Goal: Task Accomplishment & Management: Use online tool/utility

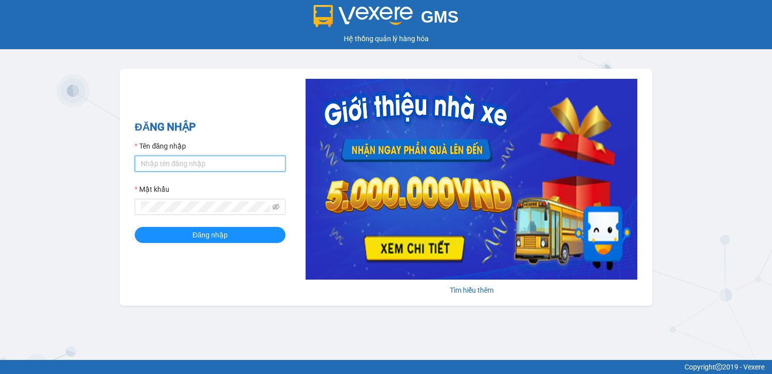
click at [157, 163] on input "Tên đăng nhập" at bounding box center [210, 164] width 151 height 16
click at [179, 160] on input "Tên đăng nhập" at bounding box center [210, 164] width 151 height 16
type input "vinhquang.tienoanh"
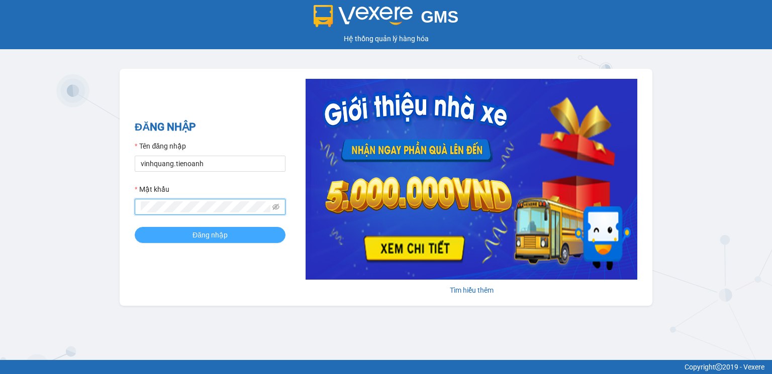
click at [195, 235] on span "Đăng nhập" at bounding box center [209, 235] width 35 height 11
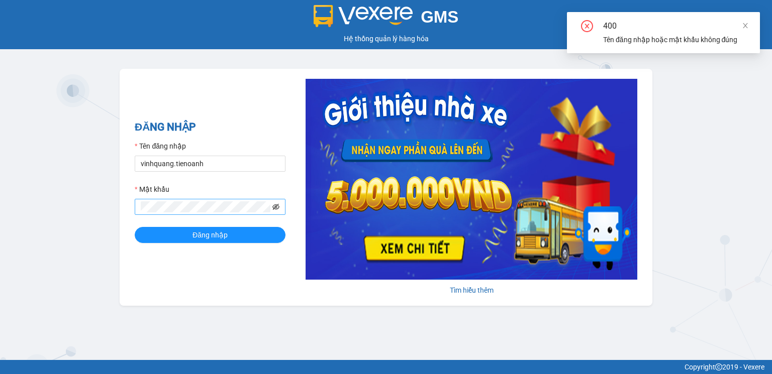
click at [276, 207] on icon "eye-invisible" at bounding box center [275, 207] width 7 height 6
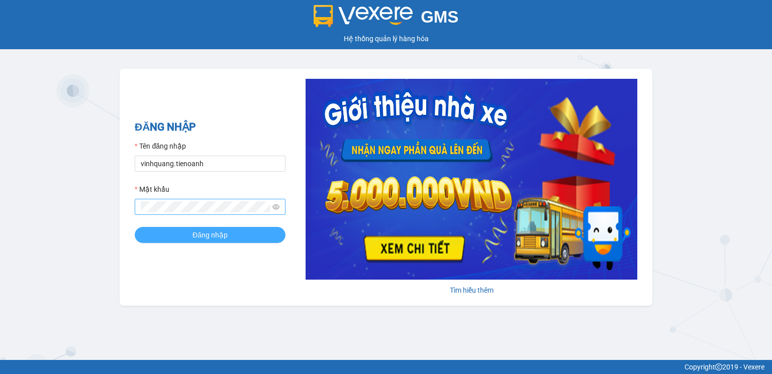
click at [197, 233] on span "Đăng nhập" at bounding box center [209, 235] width 35 height 11
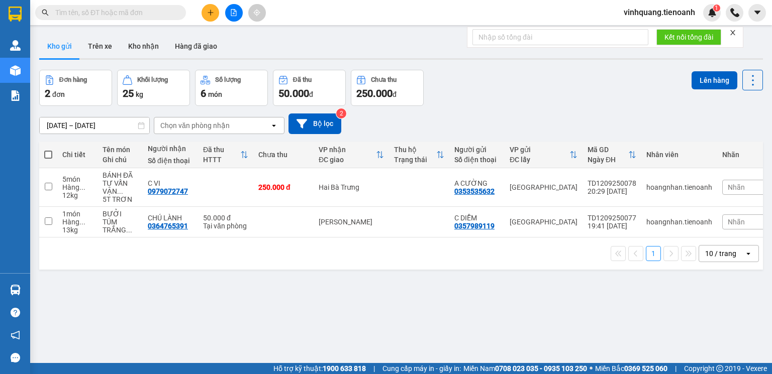
click at [738, 34] on form "Kết nối tổng đài" at bounding box center [605, 37] width 276 height 21
click at [734, 32] on icon "close" at bounding box center [732, 32] width 5 height 5
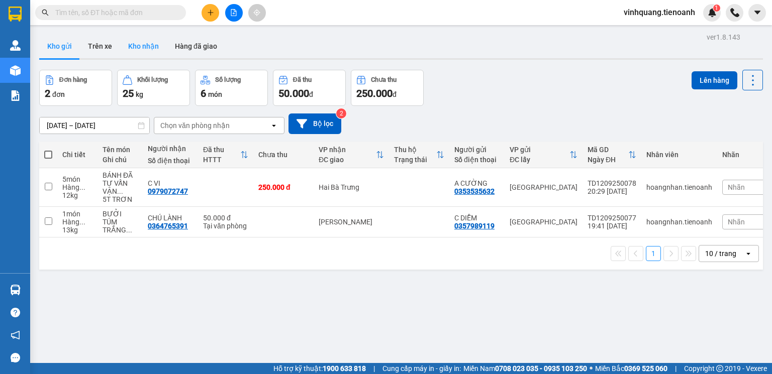
click at [148, 48] on button "Kho nhận" at bounding box center [143, 46] width 47 height 24
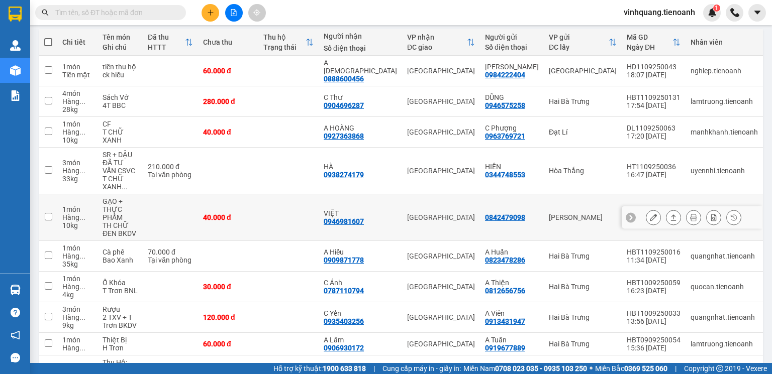
scroll to position [183, 0]
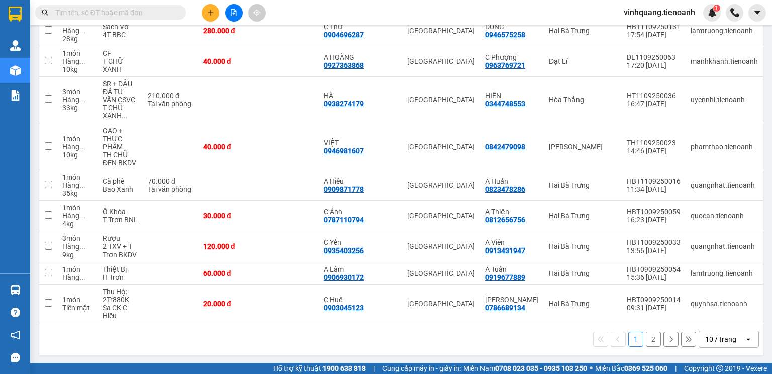
click at [736, 339] on div "10 / trang" at bounding box center [721, 340] width 45 height 16
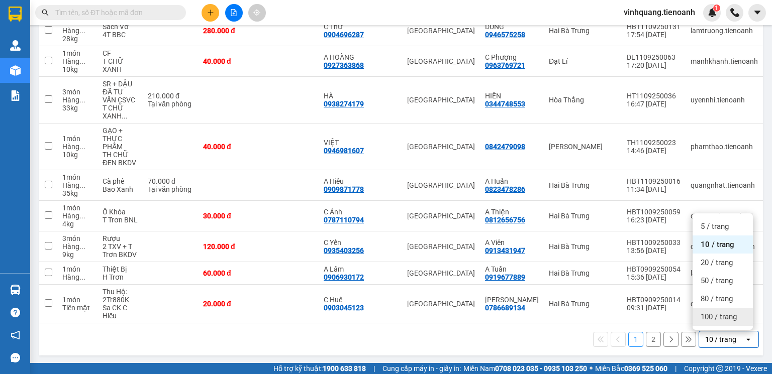
click at [730, 322] on div "100 / trang" at bounding box center [723, 317] width 60 height 18
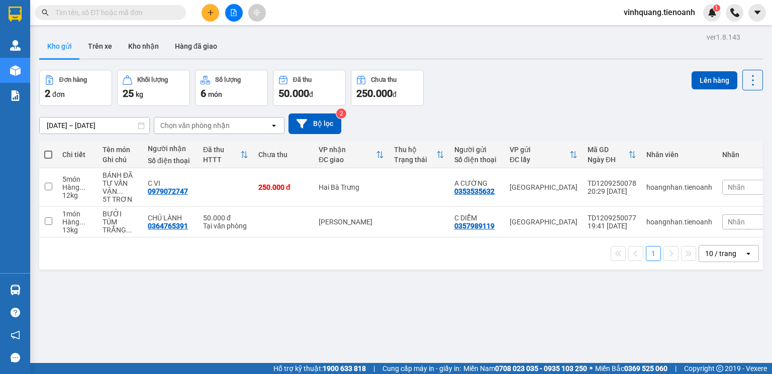
click at [722, 259] on div "10 / trang" at bounding box center [720, 254] width 31 height 10
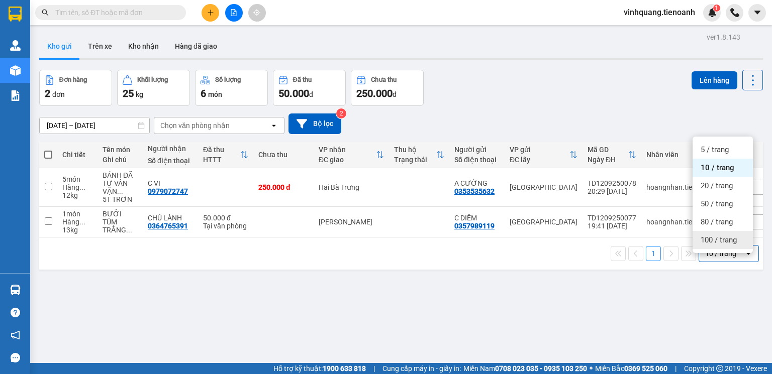
click at [715, 238] on span "100 / trang" at bounding box center [719, 240] width 36 height 10
